Goal: Obtain resource: Obtain resource

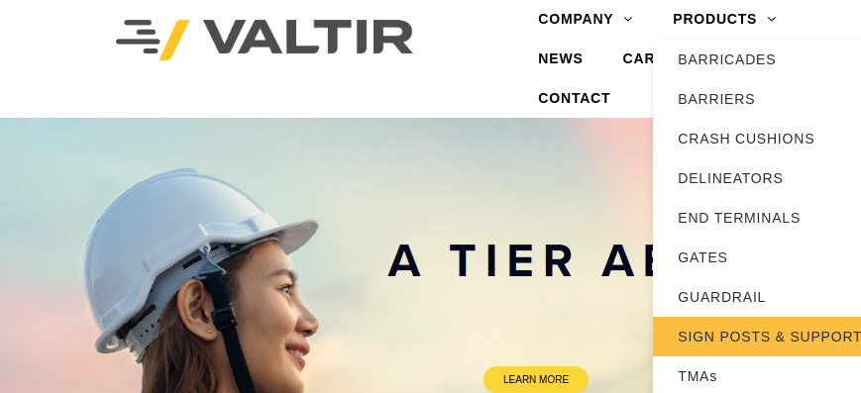
click at [728, 331] on link "SIGN POSTS & SUPPORTS" at bounding box center [777, 337] width 248 height 40
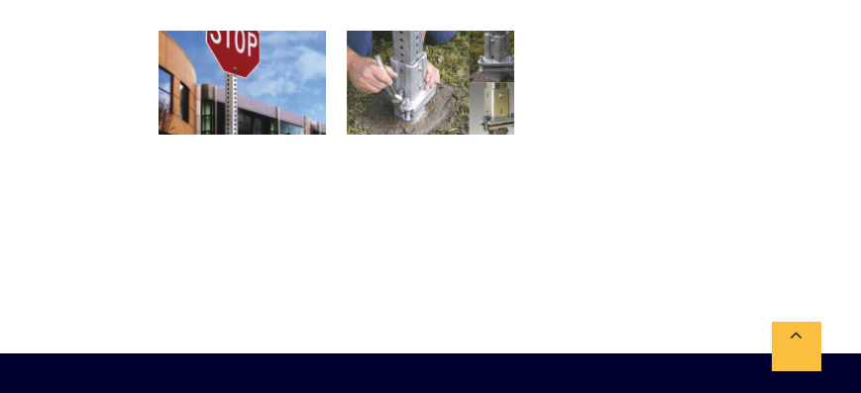
scroll to position [566, 0]
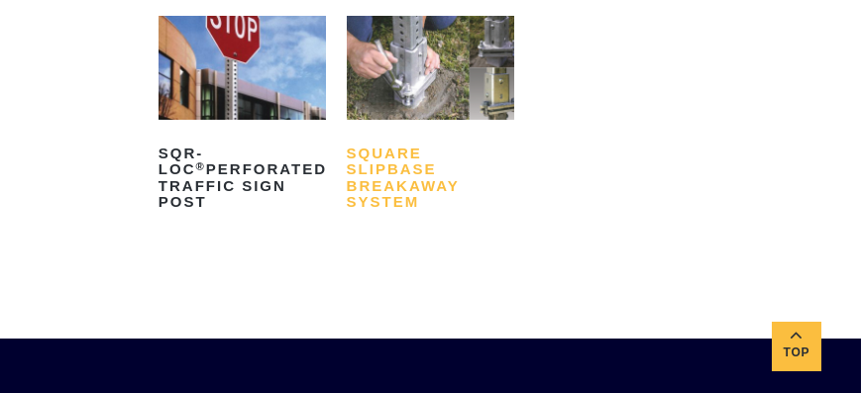
click at [390, 164] on h2 "Square Slipbase Breakaway System" at bounding box center [430, 178] width 167 height 80
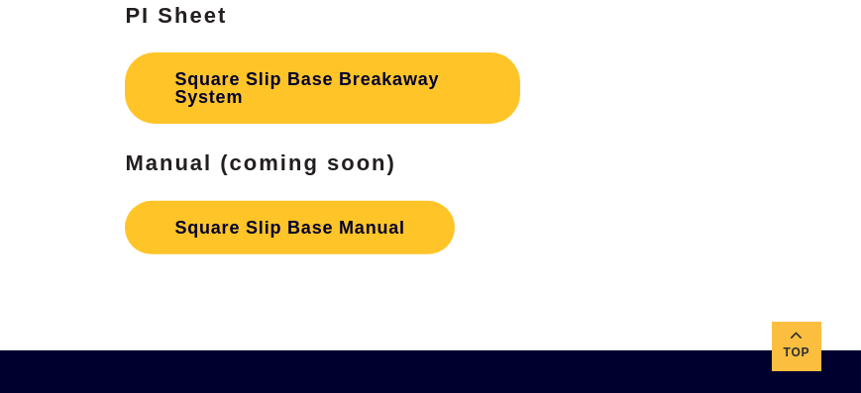
scroll to position [3624, 0]
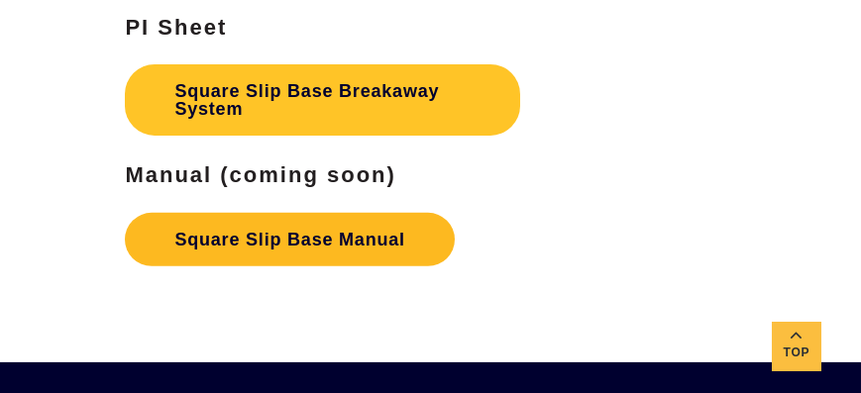
click at [316, 260] on link "Square Slip Base Manual" at bounding box center [289, 240] width 329 height 54
